Goal: Task Accomplishment & Management: Manage account settings

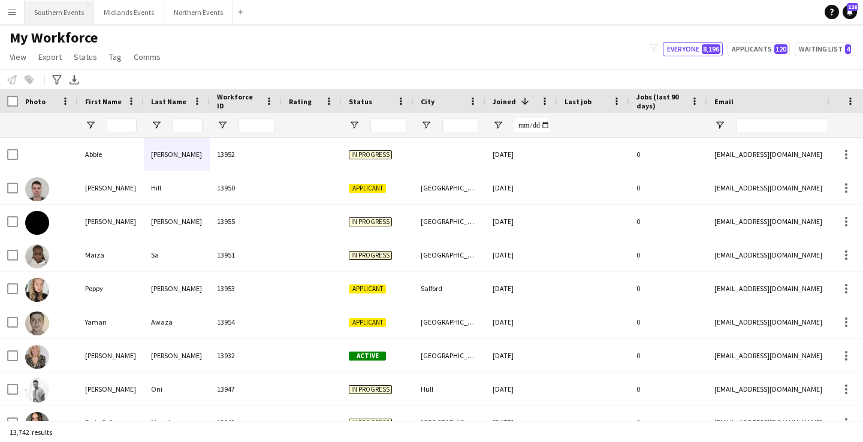
click at [60, 10] on button "Southern Events Close" at bounding box center [60, 12] width 70 height 23
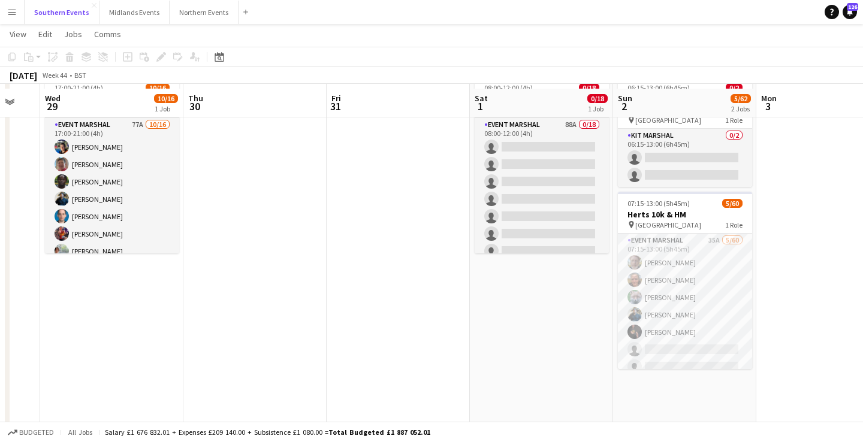
scroll to position [93, 0]
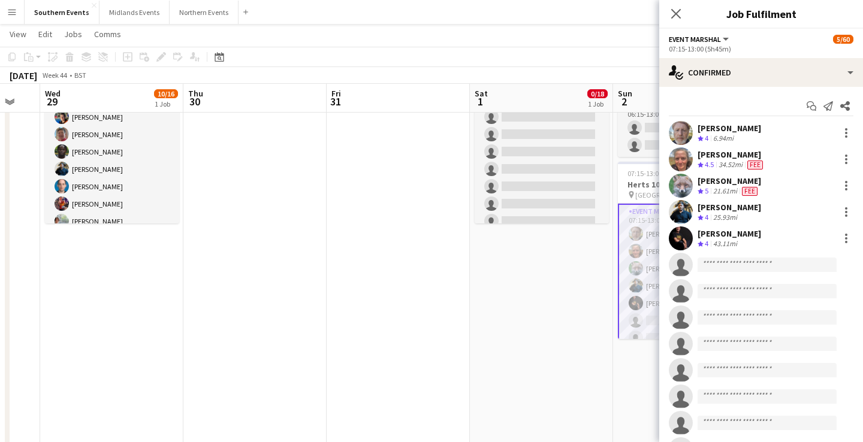
click at [782, 136] on div "[PERSON_NAME] Crew rating 4 6.94mi" at bounding box center [762, 133] width 204 height 24
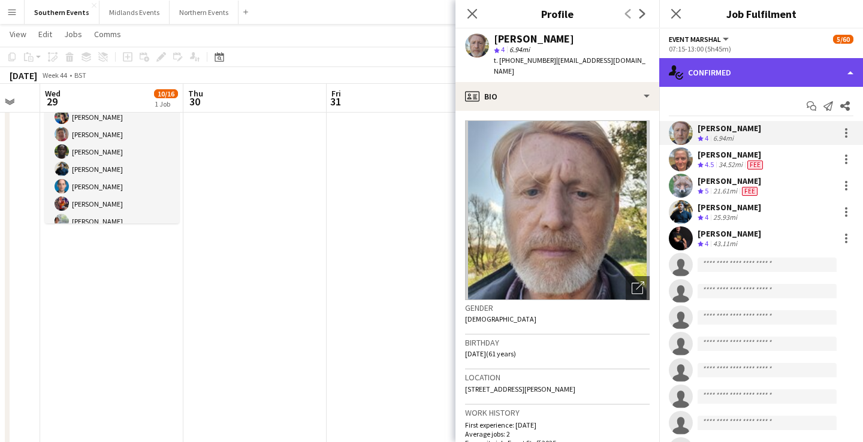
click at [769, 77] on div "single-neutral-actions-check-2 Confirmed" at bounding box center [762, 72] width 204 height 29
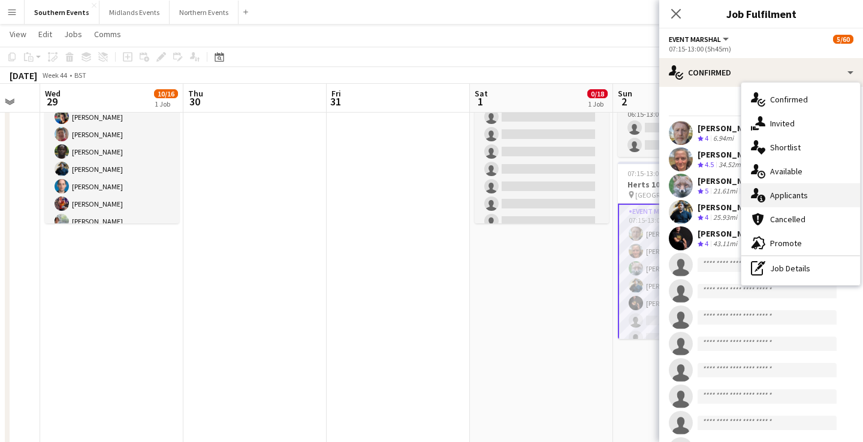
click at [820, 195] on div "single-neutral-actions-information Applicants" at bounding box center [801, 195] width 119 height 24
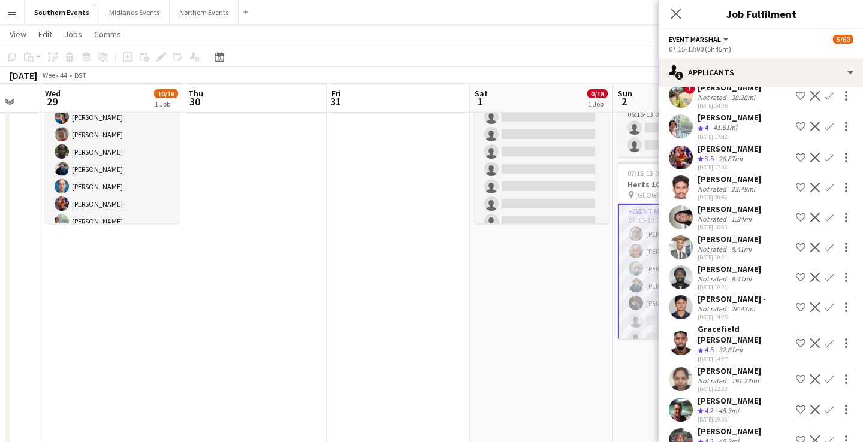
scroll to position [799, 0]
click at [831, 405] on app-icon "Confirm" at bounding box center [830, 410] width 10 height 10
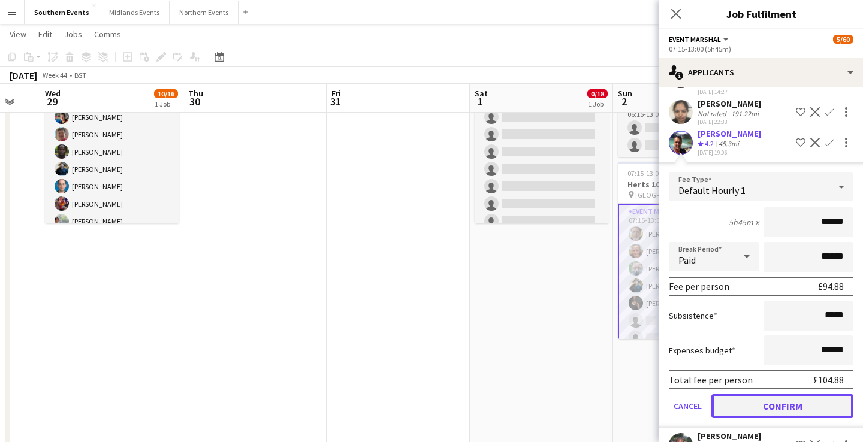
click at [790, 395] on button "Confirm" at bounding box center [783, 407] width 142 height 24
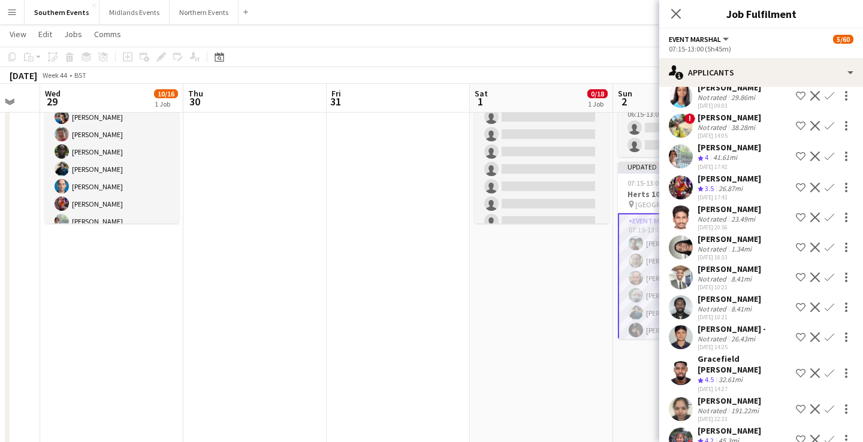
click at [829, 435] on app-icon "Confirm" at bounding box center [830, 440] width 10 height 10
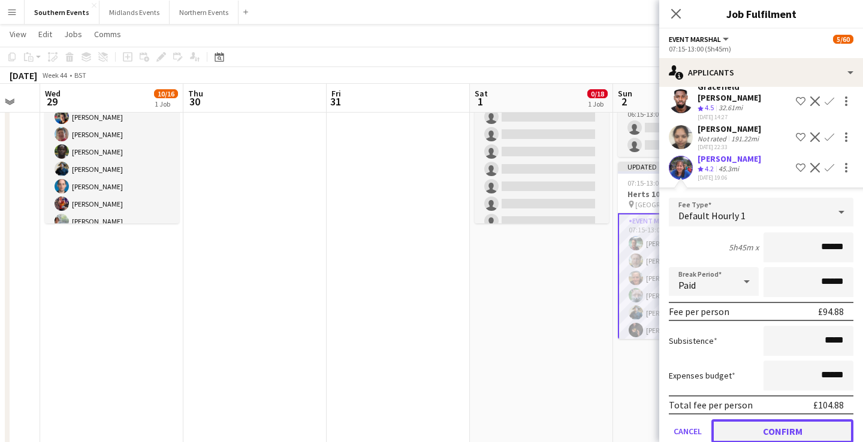
click at [794, 420] on button "Confirm" at bounding box center [783, 432] width 142 height 24
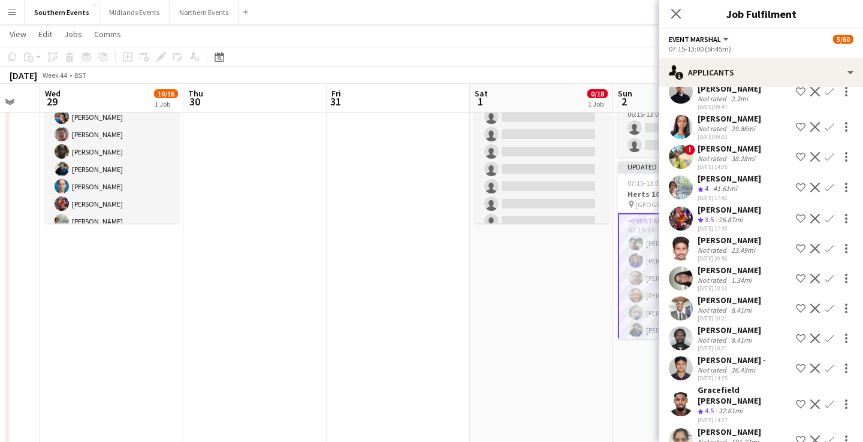
click at [830, 400] on app-icon "Confirm" at bounding box center [830, 405] width 10 height 10
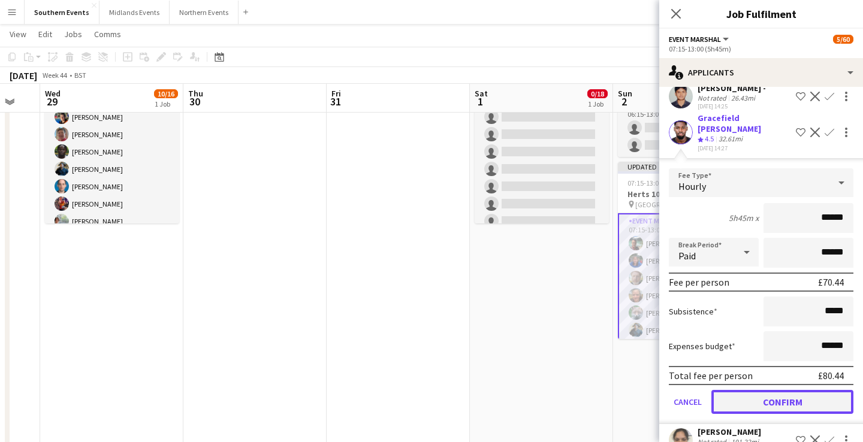
click at [800, 390] on button "Confirm" at bounding box center [783, 402] width 142 height 24
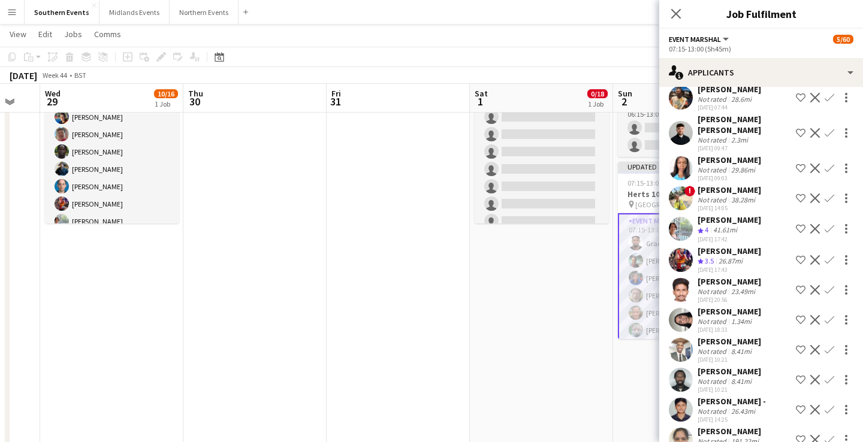
click at [826, 224] on app-icon "Confirm" at bounding box center [830, 229] width 10 height 10
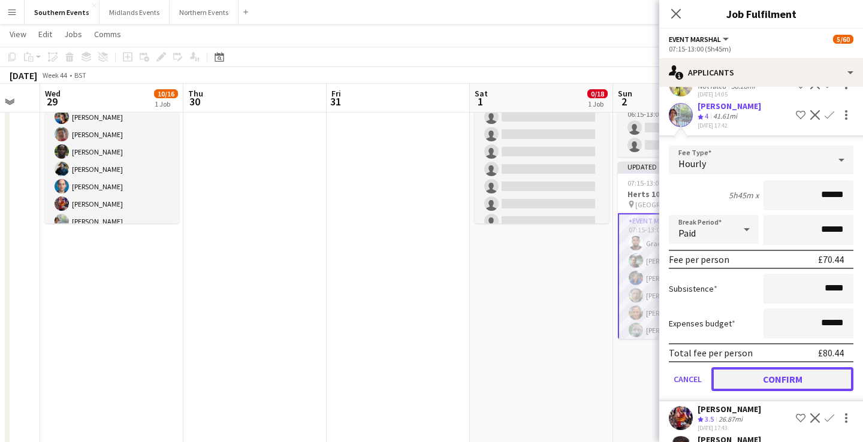
click at [797, 368] on button "Confirm" at bounding box center [783, 380] width 142 height 24
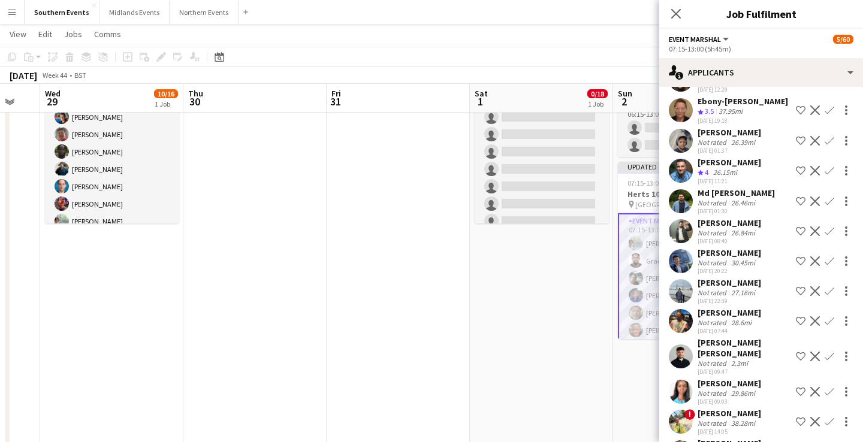
scroll to position [471, 0]
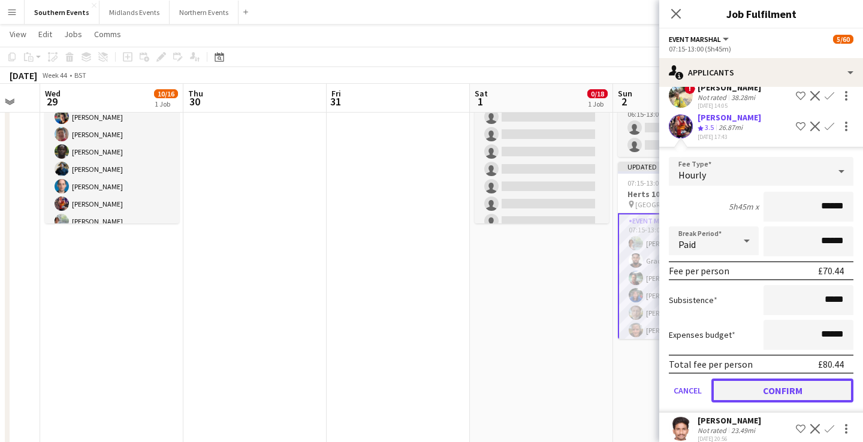
click at [797, 379] on button "Confirm" at bounding box center [783, 391] width 142 height 24
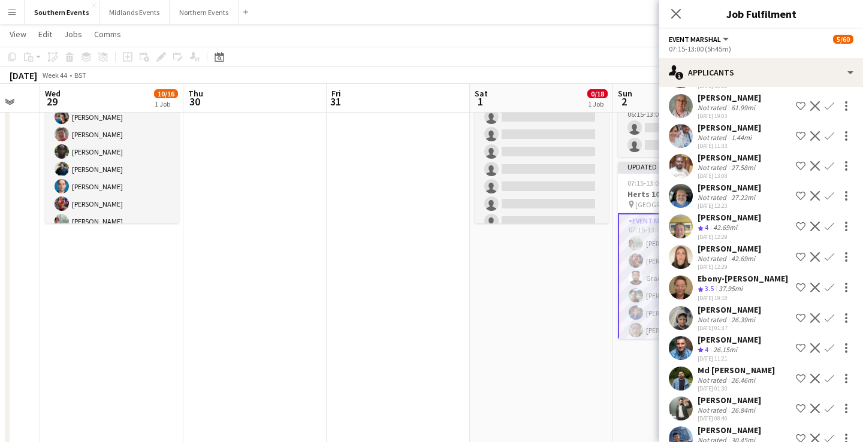
scroll to position [293, 0]
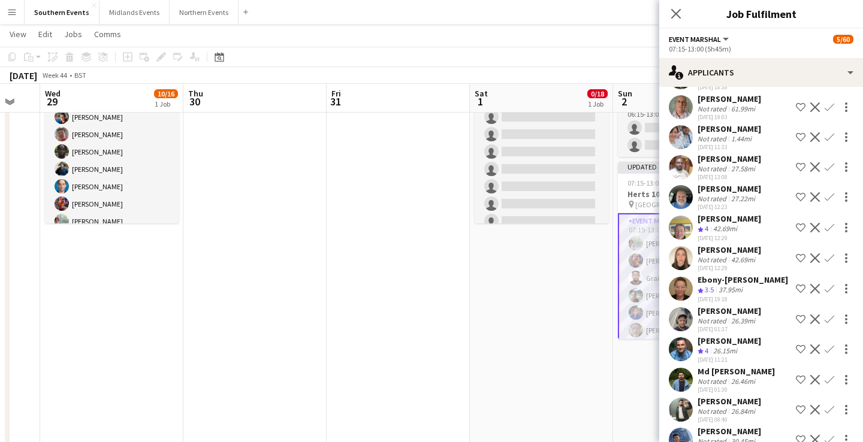
click at [753, 347] on div "Crew rating 4 26.15mi" at bounding box center [730, 352] width 64 height 10
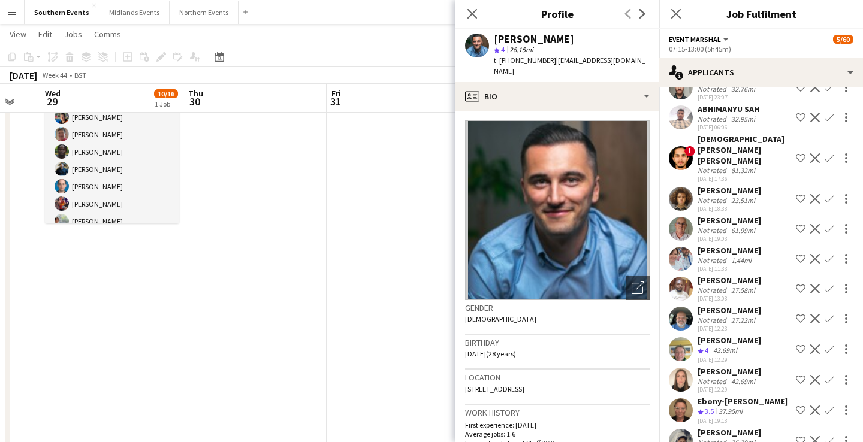
scroll to position [162, 0]
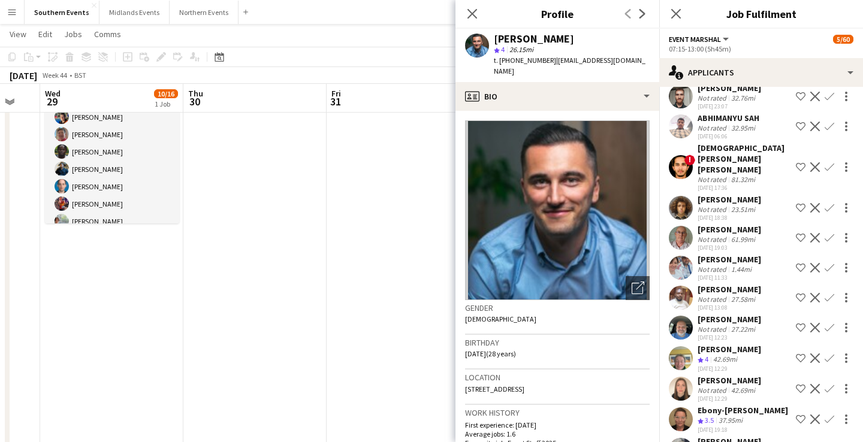
click at [759, 254] on div "[PERSON_NAME]" at bounding box center [730, 259] width 64 height 11
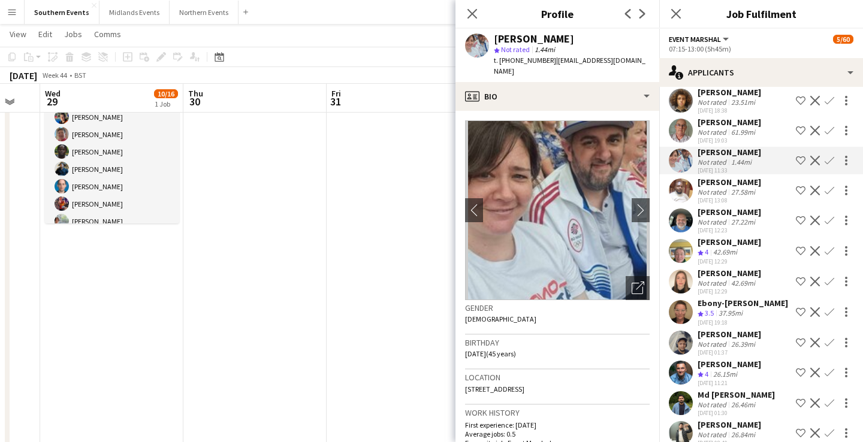
scroll to position [298, 0]
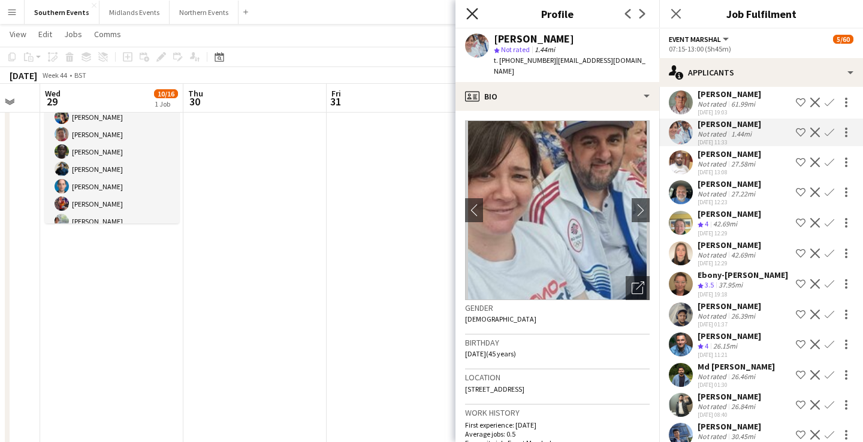
click at [477, 14] on icon "Close pop-in" at bounding box center [471, 13] width 11 height 11
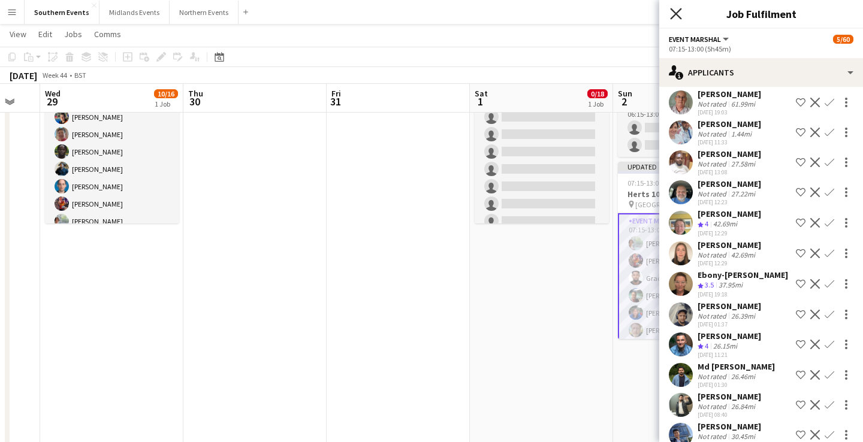
click at [674, 11] on icon at bounding box center [675, 13] width 11 height 11
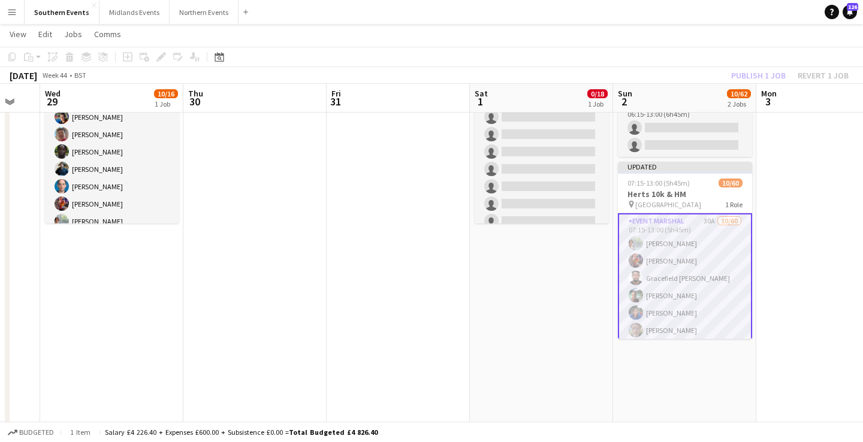
click at [643, 14] on app-navbar "Menu Boards Boards Boards All jobs Status Workforce Workforce My Workforce Recr…" at bounding box center [431, 12] width 863 height 24
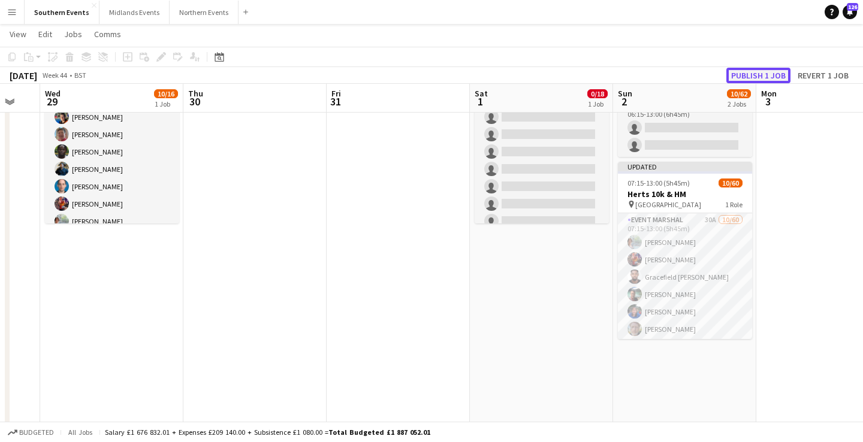
click at [776, 75] on button "Publish 1 job" at bounding box center [759, 76] width 64 height 16
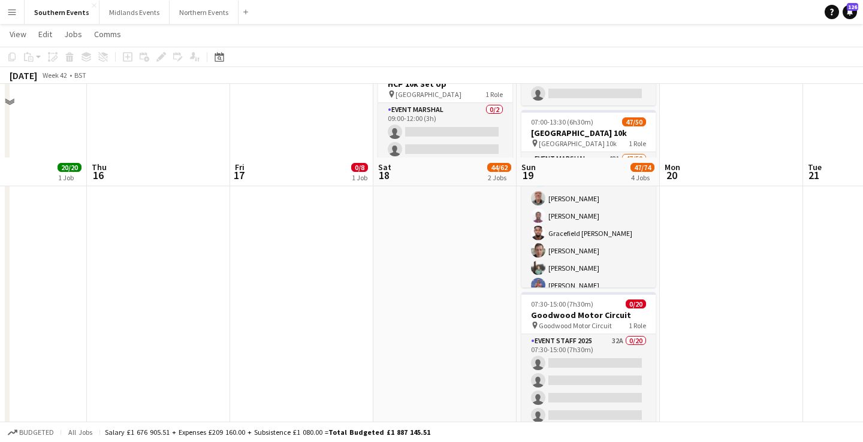
scroll to position [334, 0]
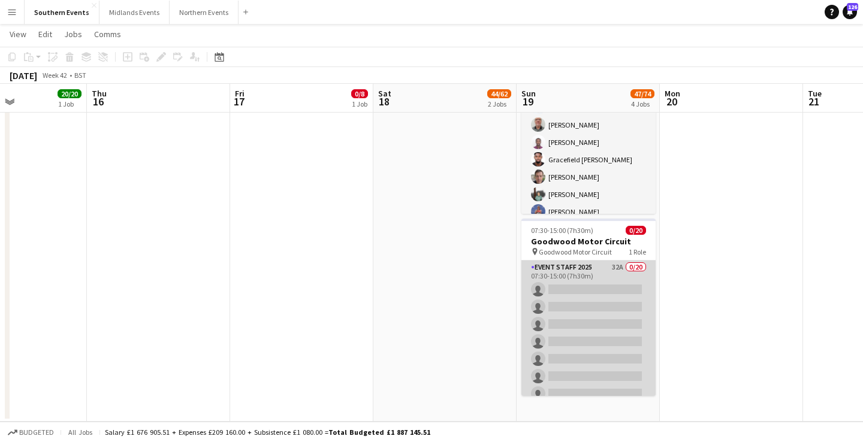
click at [615, 323] on app-card-role "Event Staff 2025 32A 0/20 07:30-15:00 (7h30m) single-neutral-actions single-neu…" at bounding box center [589, 446] width 134 height 371
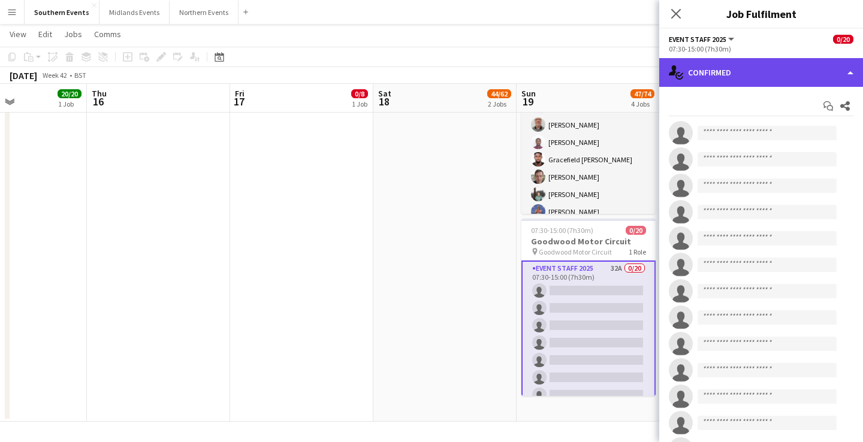
click at [803, 73] on div "single-neutral-actions-check-2 Confirmed" at bounding box center [762, 72] width 204 height 29
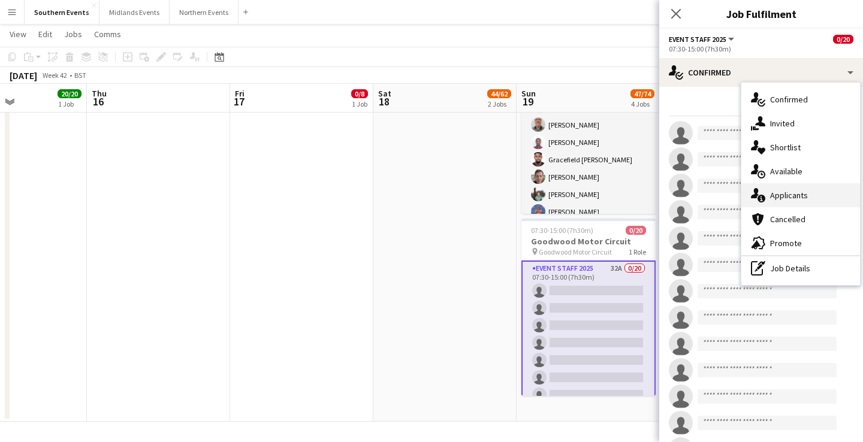
click at [816, 201] on div "single-neutral-actions-information Applicants" at bounding box center [801, 195] width 119 height 24
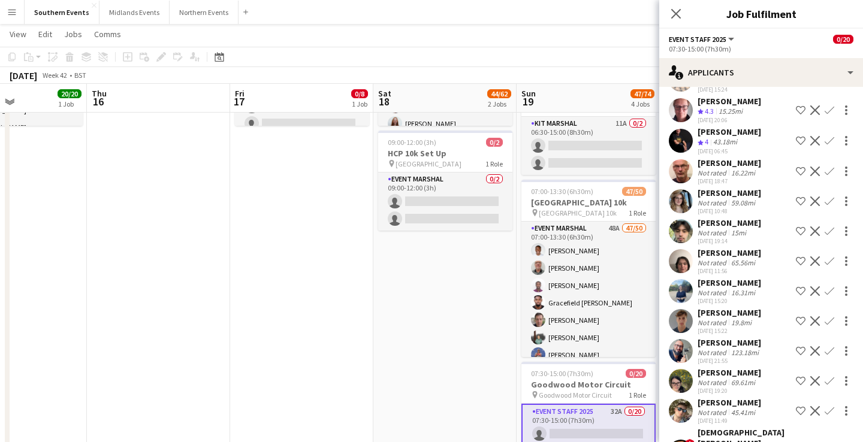
scroll to position [177, 0]
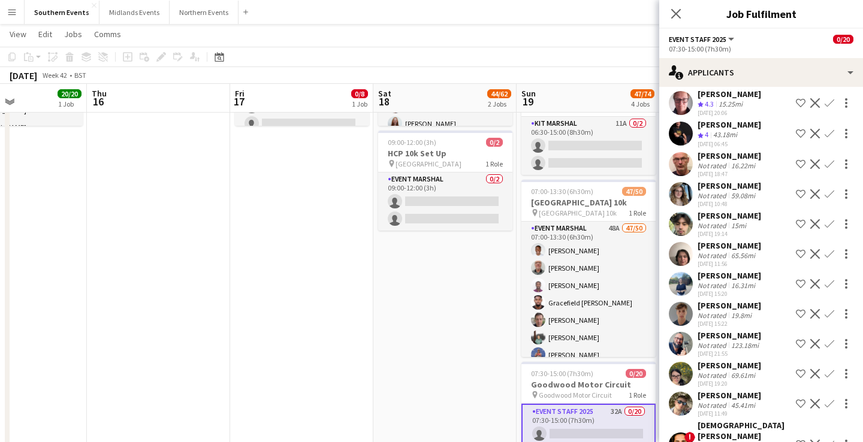
click at [766, 290] on div "[PERSON_NAME] Not rated 16.31mi [DATE] 15:20 Shortlist crew Decline Confirm" at bounding box center [762, 284] width 204 height 28
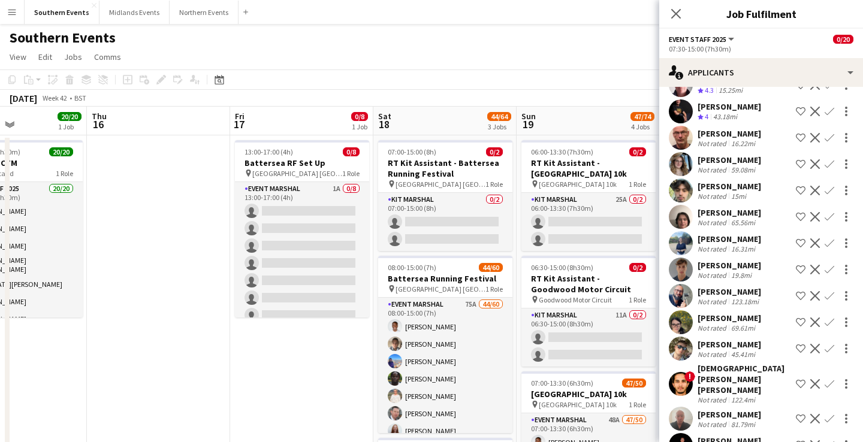
scroll to position [0, 0]
